Goal: Task Accomplishment & Management: Use online tool/utility

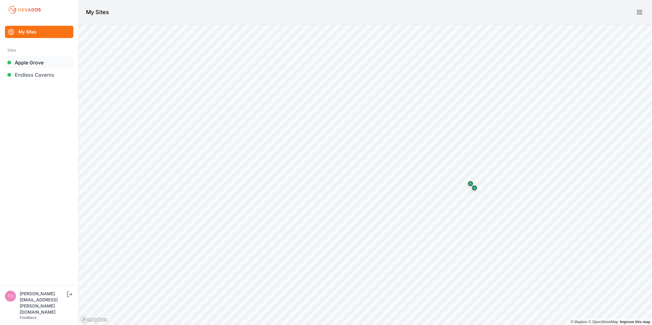
click at [42, 68] on link "Apple Grove" at bounding box center [39, 62] width 68 height 12
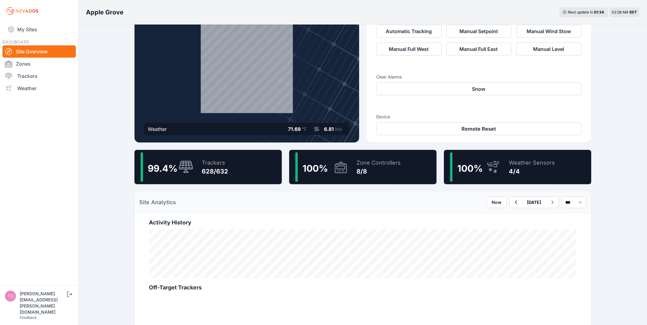
scroll to position [102, 0]
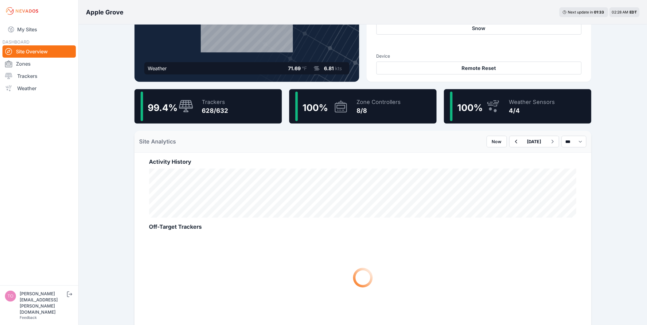
click at [234, 110] on div "99.4 % Trackers 628/632" at bounding box center [207, 106] width 147 height 34
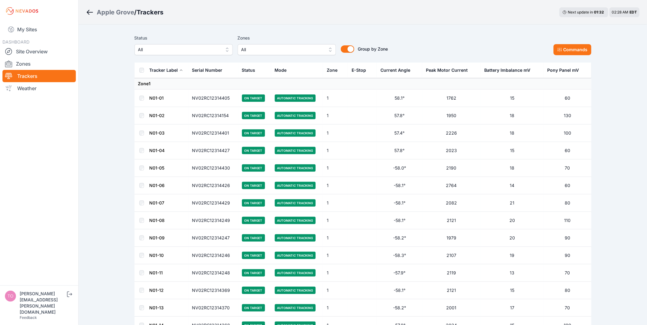
click at [194, 48] on span "All" at bounding box center [179, 49] width 82 height 7
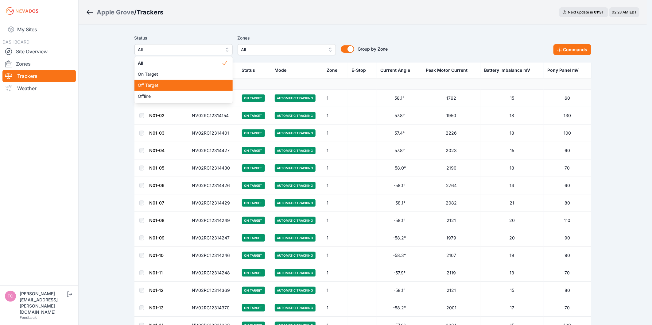
click at [185, 84] on span "Off Target" at bounding box center [180, 85] width 84 height 6
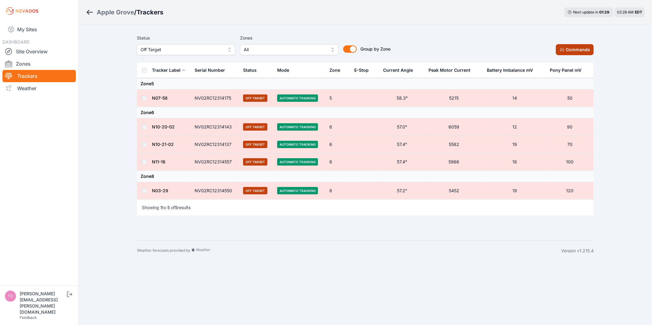
click at [575, 48] on button "Commands" at bounding box center [575, 49] width 38 height 11
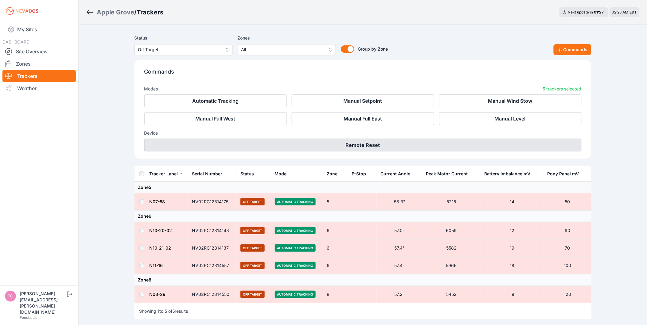
click at [291, 142] on button "Remote Reset" at bounding box center [362, 145] width 437 height 13
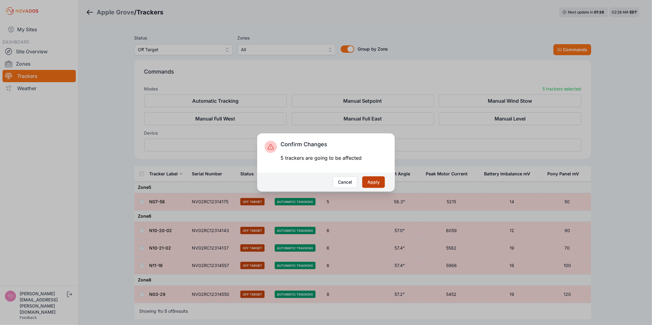
click at [372, 178] on button "Apply" at bounding box center [373, 183] width 23 height 12
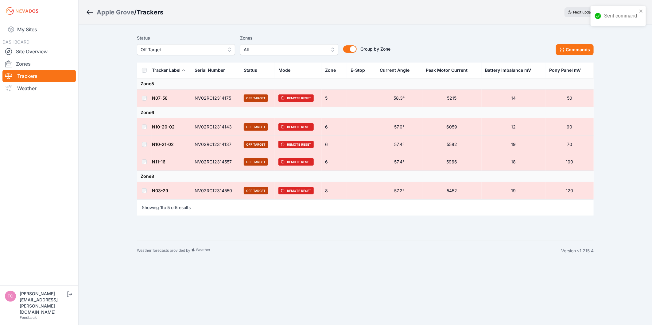
click at [176, 48] on span "Off Target" at bounding box center [182, 49] width 82 height 7
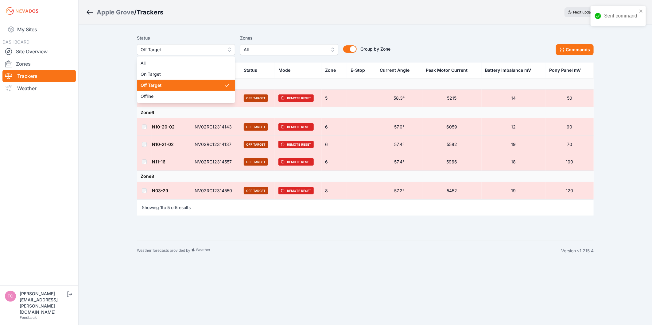
click at [171, 94] on span "Offline" at bounding box center [183, 96] width 84 height 6
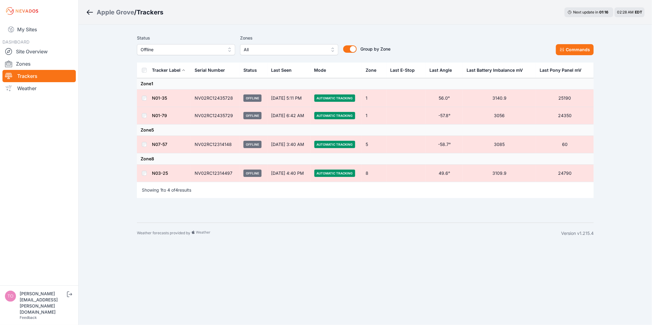
click at [89, 71] on div "Apple Grove / Trackers Next update in 01 : 16 02:28 AM EDT Status Offline Zones…" at bounding box center [326, 122] width 652 height 244
click at [84, 10] on div "Apple Grove / Trackers Next update in 01 : 14 02:28 AM EDT" at bounding box center [366, 12] width 574 height 25
click at [87, 10] on icon "Breadcrumb" at bounding box center [90, 12] width 8 height 7
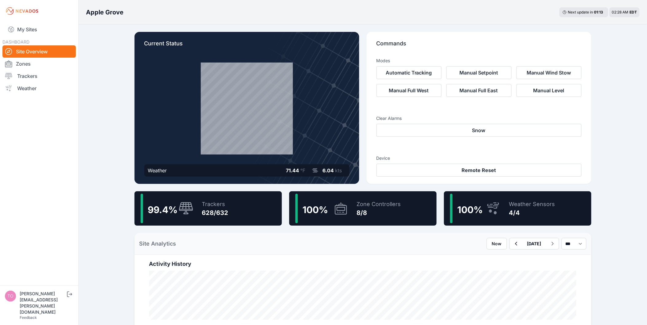
click at [208, 203] on div "Trackers" at bounding box center [215, 204] width 26 height 9
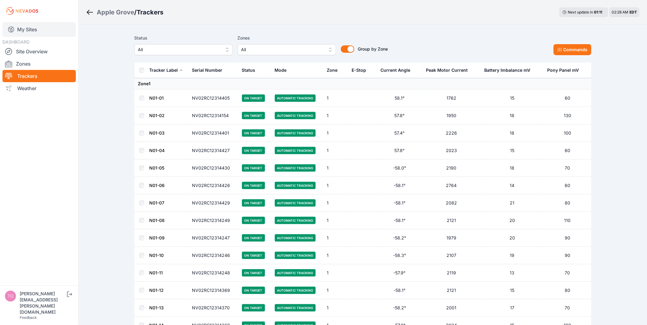
click at [35, 34] on link "My Sites" at bounding box center [38, 29] width 73 height 15
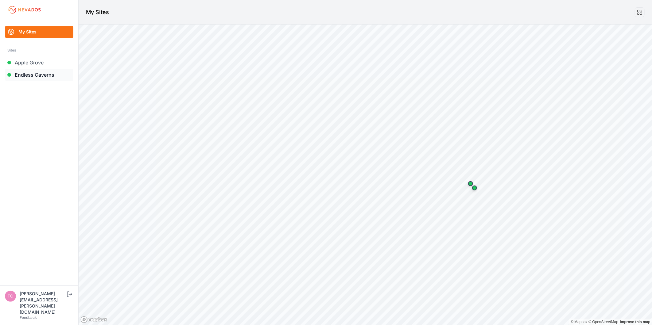
click at [35, 75] on link "Endless Caverns" at bounding box center [39, 75] width 68 height 12
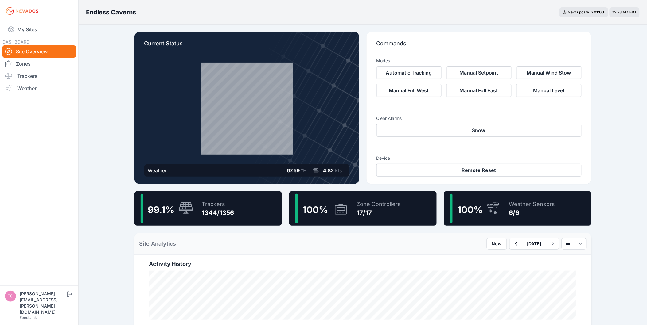
click at [213, 217] on div "1344/1356" at bounding box center [218, 213] width 32 height 9
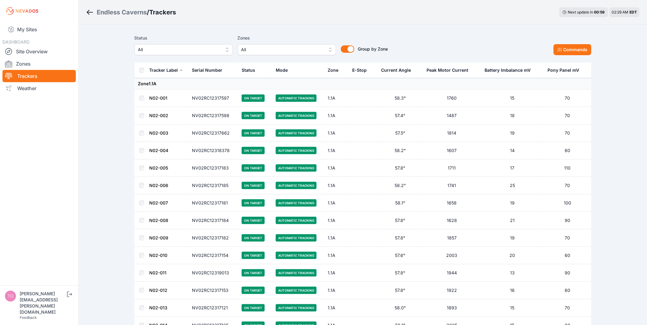
click at [200, 51] on span "All" at bounding box center [179, 49] width 82 height 7
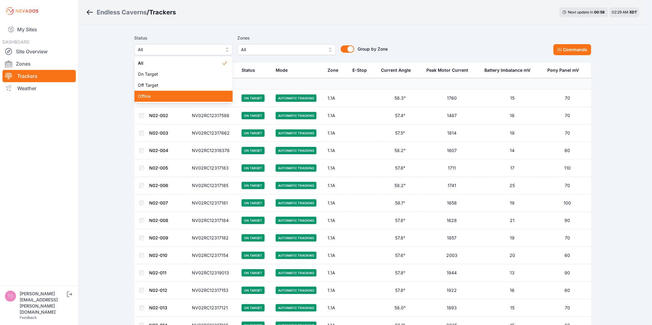
click at [188, 96] on span "Offline" at bounding box center [180, 96] width 84 height 6
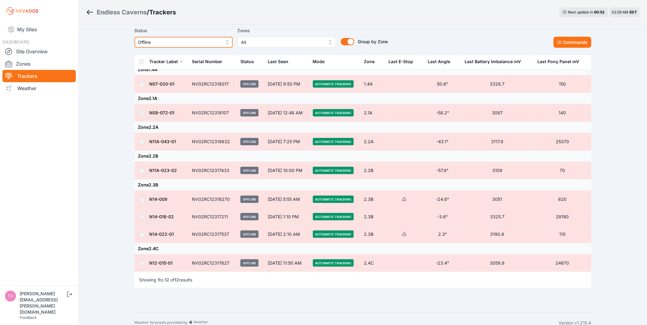
scroll to position [116, 0]
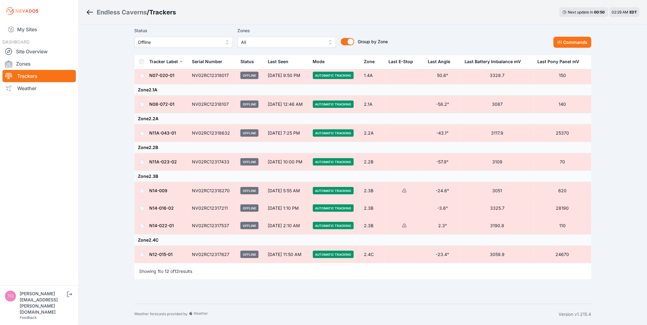
click at [144, 255] on td at bounding box center [141, 255] width 15 height 18
click at [140, 165] on td at bounding box center [141, 163] width 15 height 18
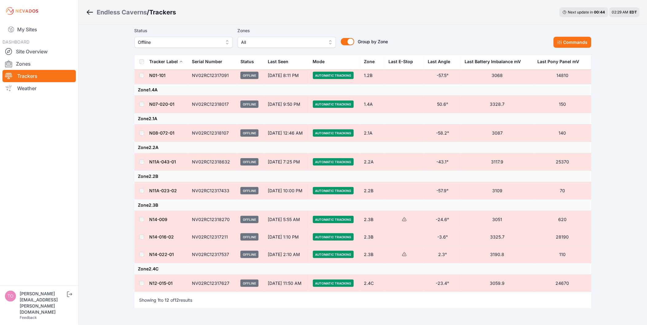
scroll to position [48, 0]
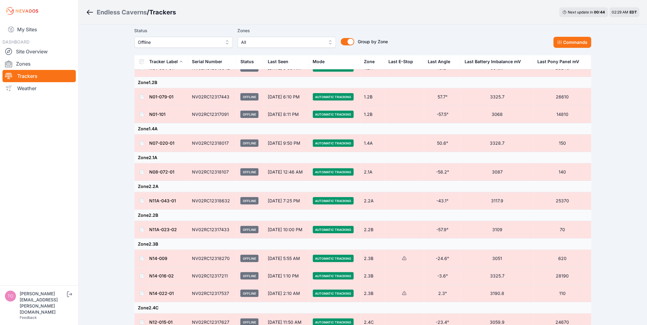
click at [143, 177] on td at bounding box center [141, 173] width 15 height 18
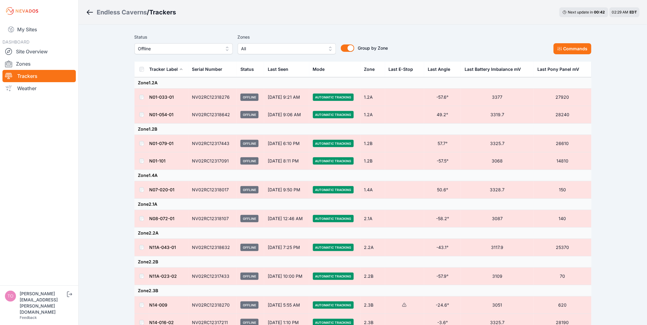
scroll to position [0, 0]
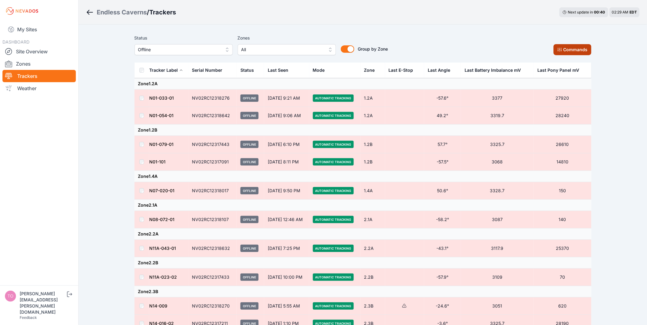
click at [580, 54] on button "Commands" at bounding box center [573, 49] width 38 height 11
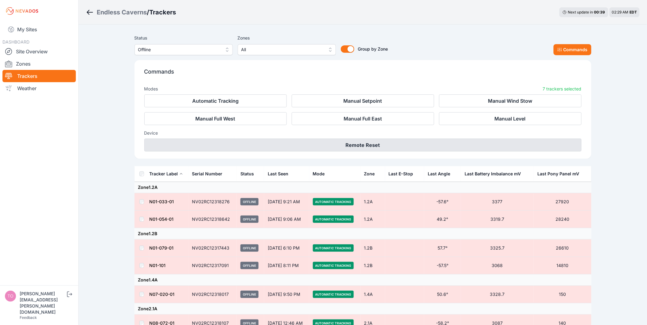
click at [457, 139] on button "Remote Reset" at bounding box center [362, 145] width 437 height 13
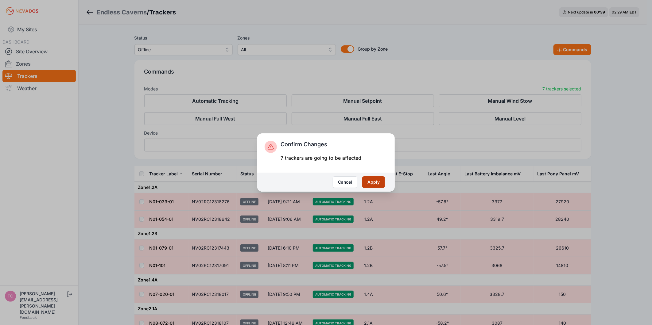
click at [379, 182] on button "Apply" at bounding box center [373, 183] width 23 height 12
